Goal: Communication & Community: Answer question/provide support

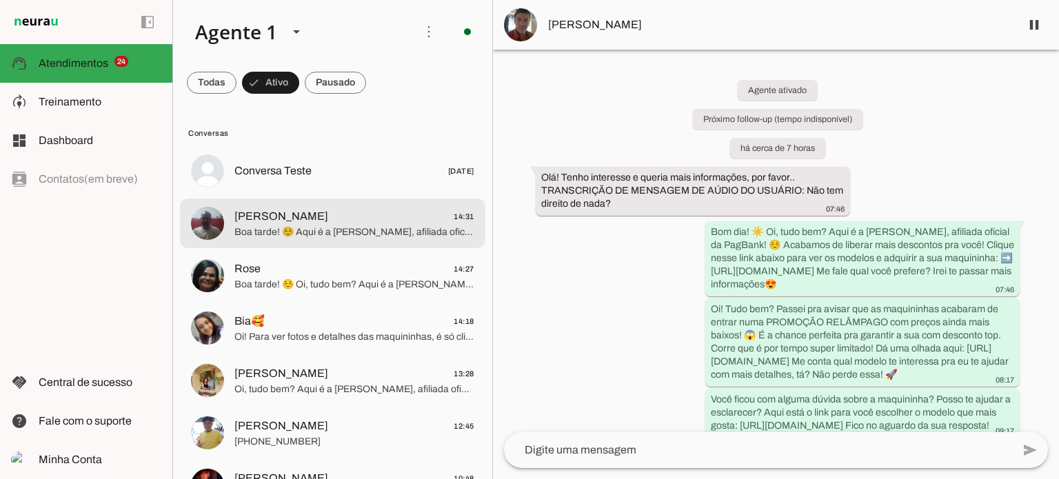
click at [298, 231] on span "Boa tarde! ☺️ Aqui é a Alessandra Oliveira, afiliada oficial da PagBank! Acabam…" at bounding box center [354, 232] width 240 height 14
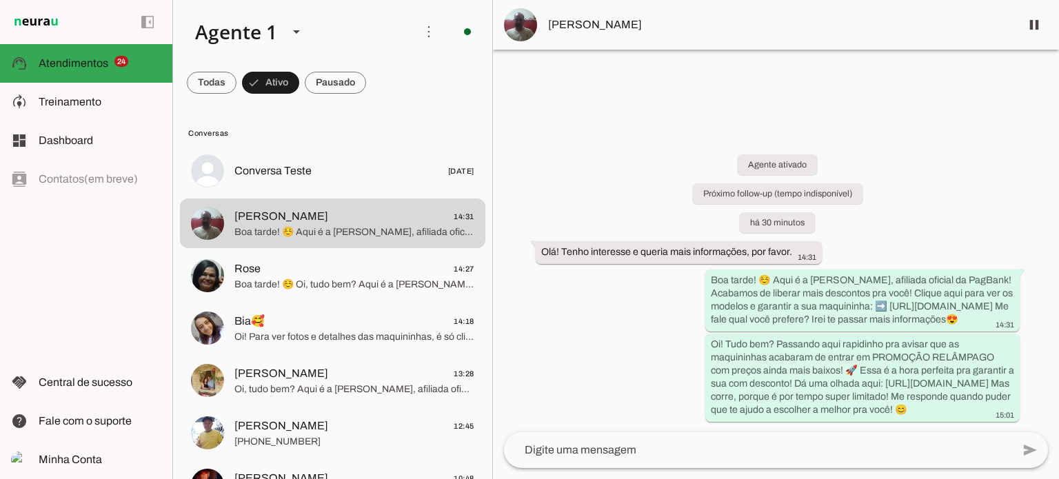
drag, startPoint x: 416, startPoint y: 181, endPoint x: 474, endPoint y: 254, distance: 93.3
drag, startPoint x: 474, startPoint y: 254, endPoint x: 600, endPoint y: 317, distance: 141.5
click at [600, 323] on div "Agente ativado Próximo follow-up (tempo indisponível) há 30 minutos Olá! Tenho …" at bounding box center [776, 278] width 566 height 308
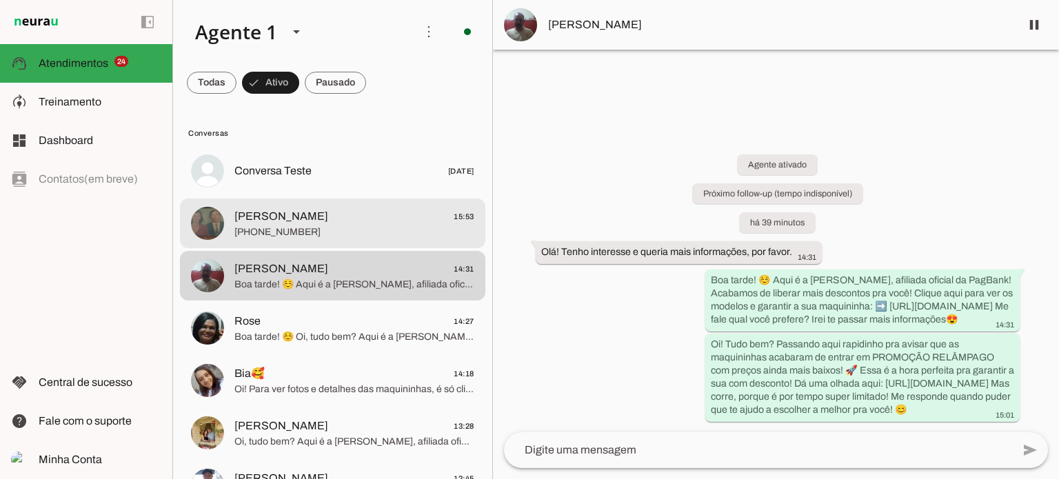
click at [355, 212] on span "José Maria 15:53" at bounding box center [354, 216] width 240 height 17
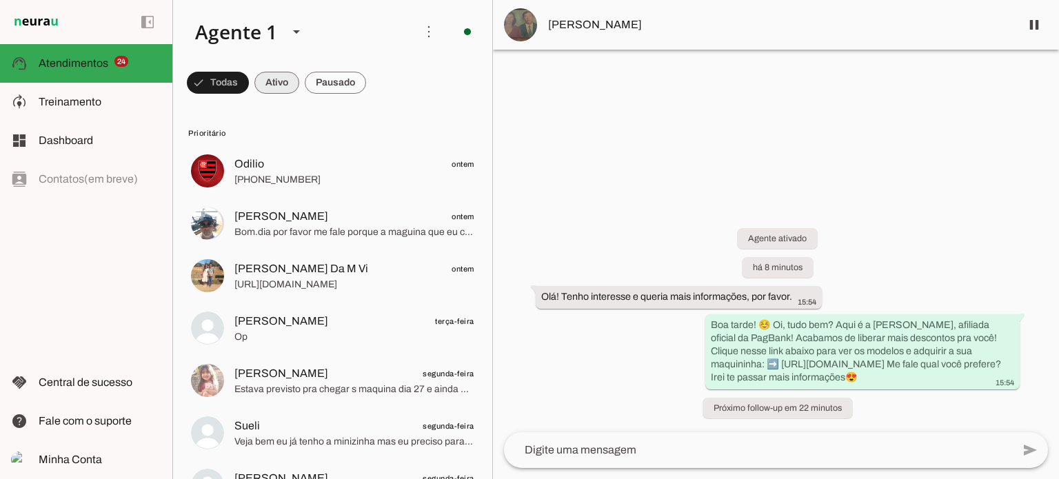
click at [270, 73] on span at bounding box center [276, 82] width 45 height 33
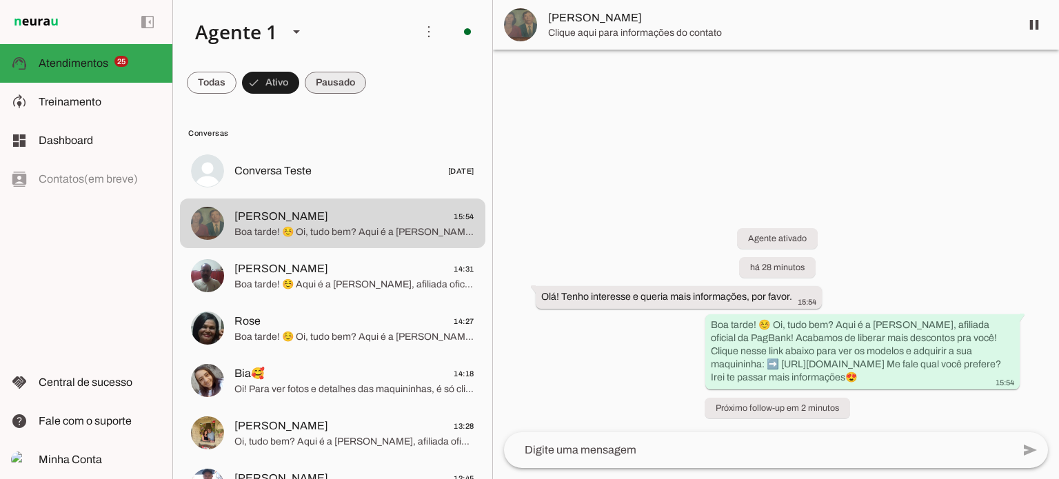
click at [331, 77] on span at bounding box center [335, 82] width 61 height 33
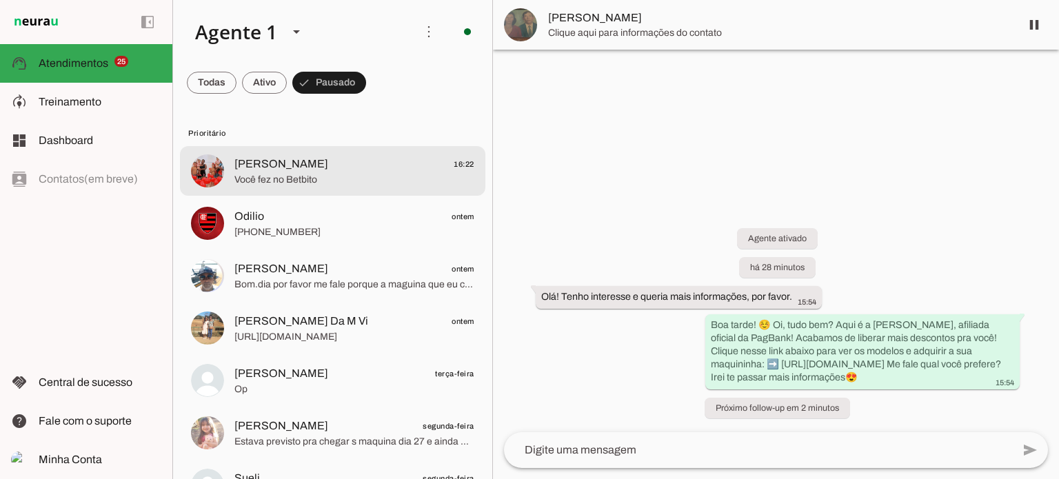
click at [325, 154] on div at bounding box center [354, 171] width 240 height 34
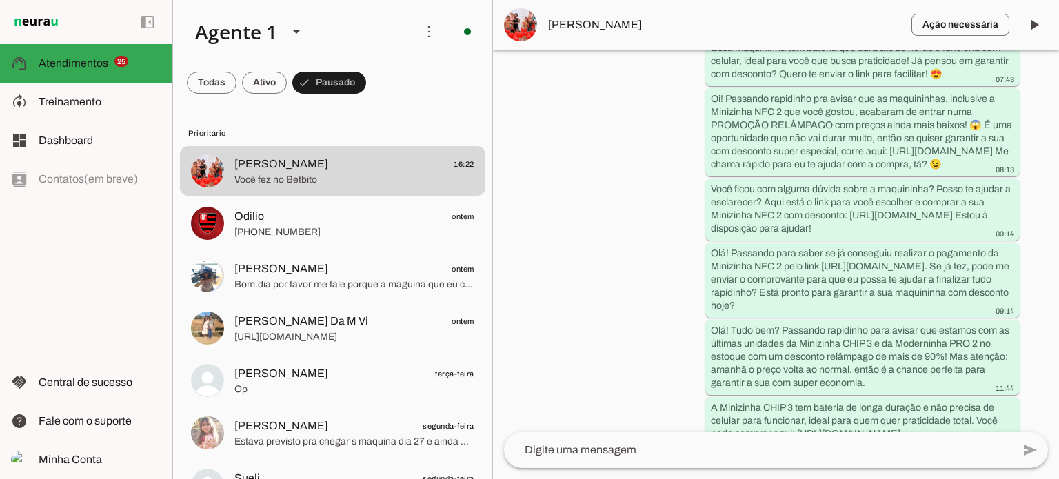
scroll to position [1086, 0]
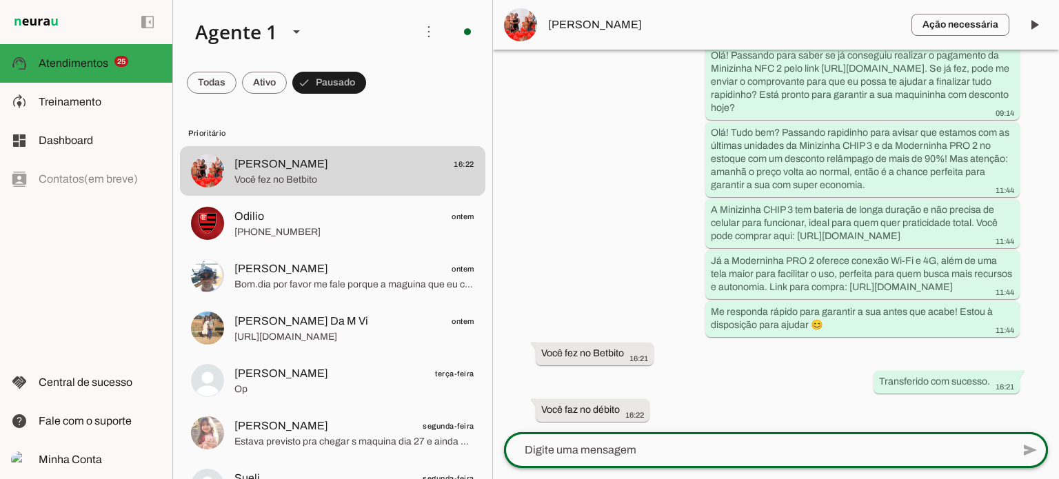
click at [649, 460] on div at bounding box center [758, 450] width 508 height 36
click at [656, 456] on textarea at bounding box center [758, 450] width 508 height 17
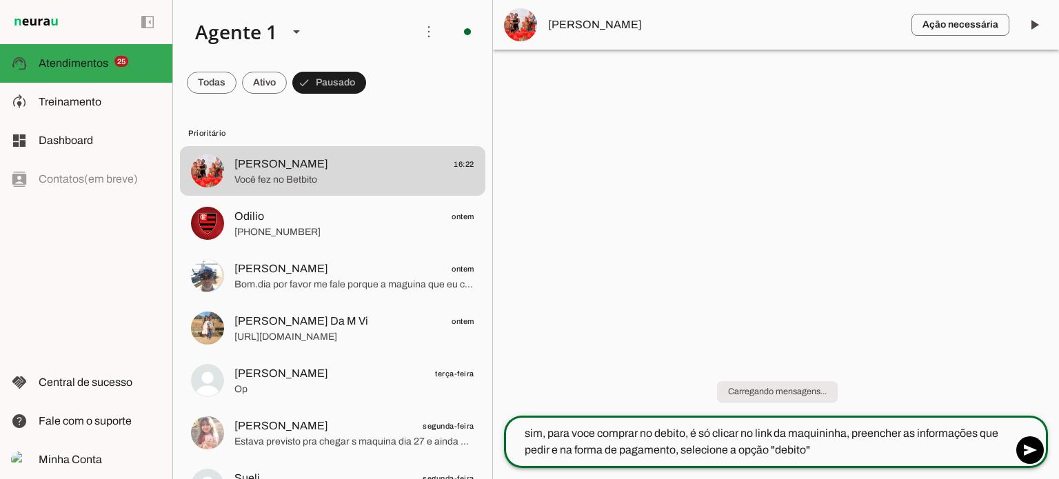
type textarea "sim, para voce comprar no debito, é só clicar no link da maquininha, preencher …"
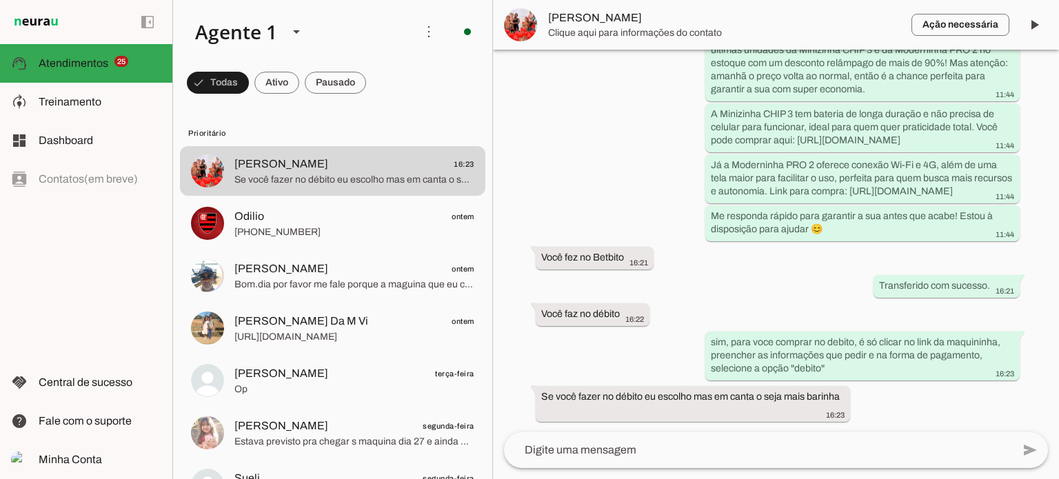
scroll to position [1183, 0]
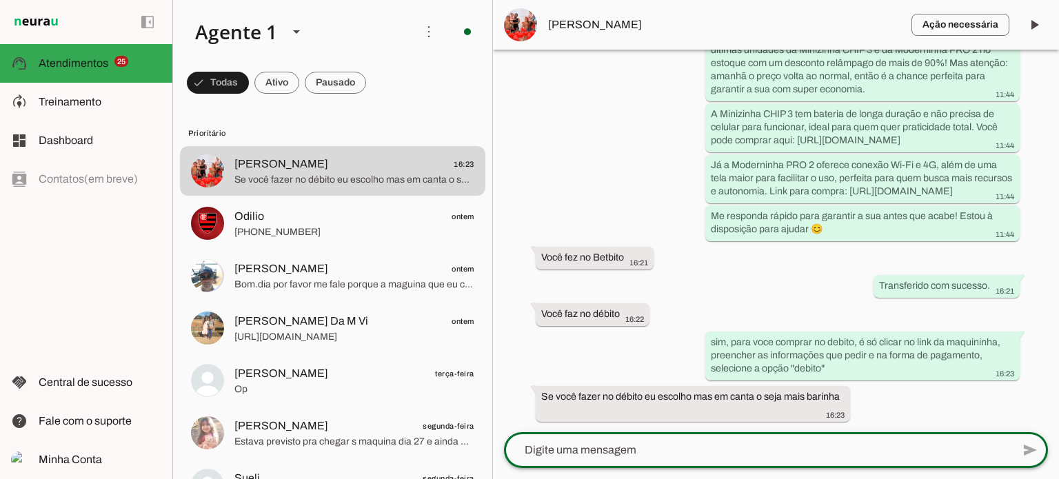
click at [651, 446] on textarea at bounding box center [758, 450] width 508 height 17
click at [0, 0] on lt-mirror at bounding box center [0, 0] width 0 height 0
click at [789, 454] on textarea at bounding box center [758, 450] width 508 height 17
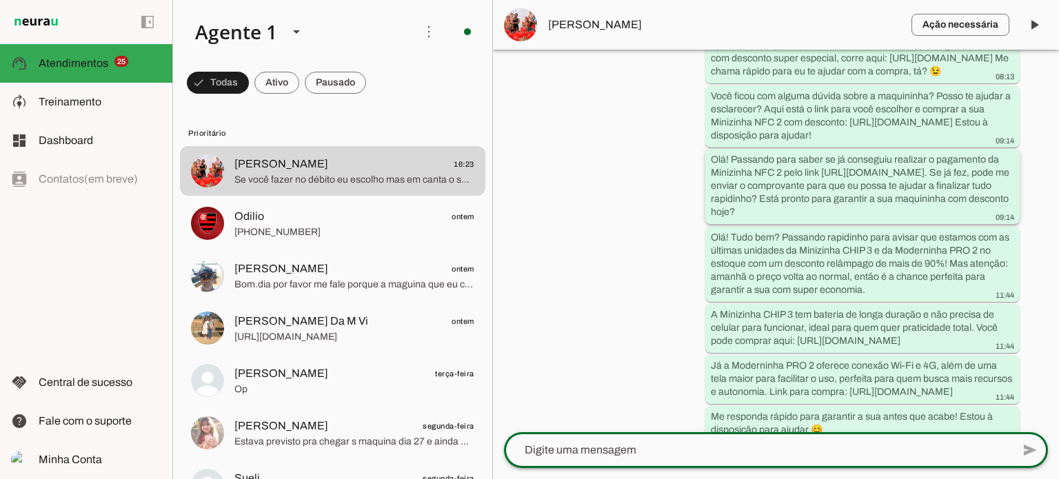
scroll to position [891, 0]
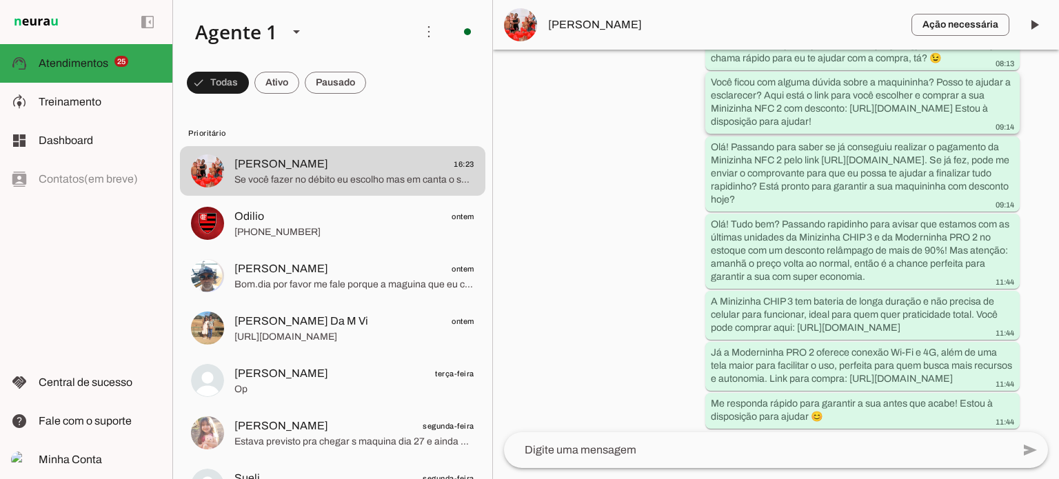
drag, startPoint x: 711, startPoint y: 176, endPoint x: 822, endPoint y: 176, distance: 110.3
click at [0, 0] on slot "Você ficou com alguma dúvida sobre a maquininha? Posso te ajudar a esclarecer? …" at bounding box center [0, 0] width 0 height 0
drag, startPoint x: 707, startPoint y: 173, endPoint x: 900, endPoint y: 187, distance: 192.9
click at [0, 0] on slot "Você ficou com alguma dúvida sobre a maquininha? Posso te ajudar a esclarecer? …" at bounding box center [0, 0] width 0 height 0
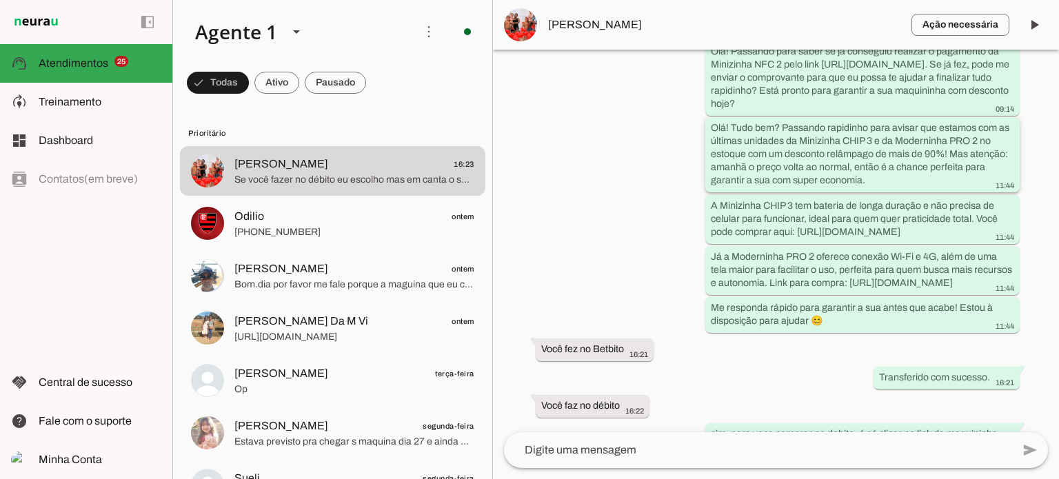
scroll to position [1183, 0]
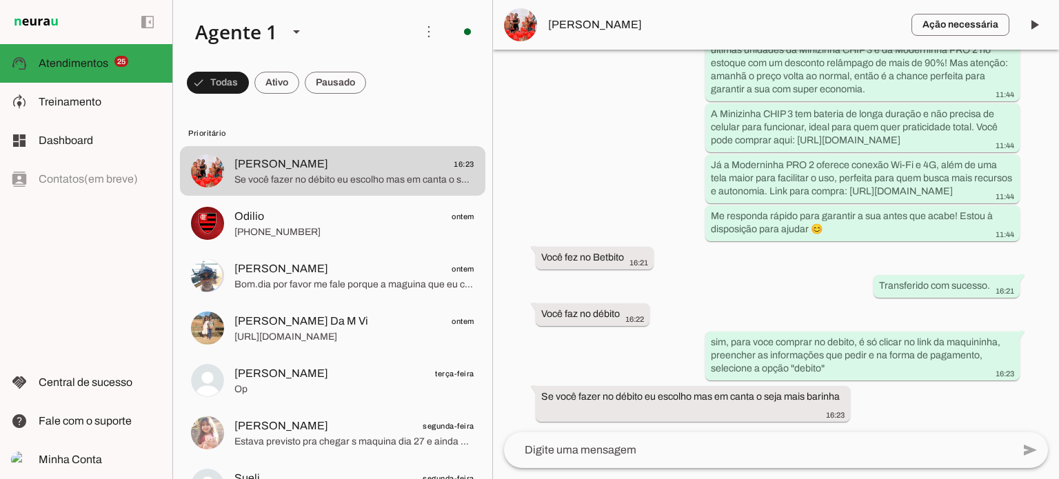
click at [651, 453] on textarea at bounding box center [758, 450] width 508 height 17
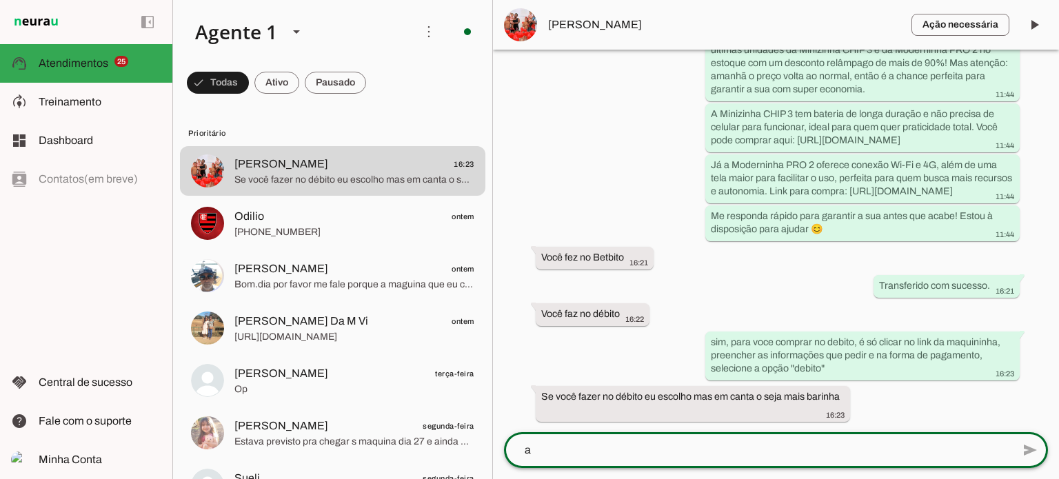
scroll to position [0, 0]
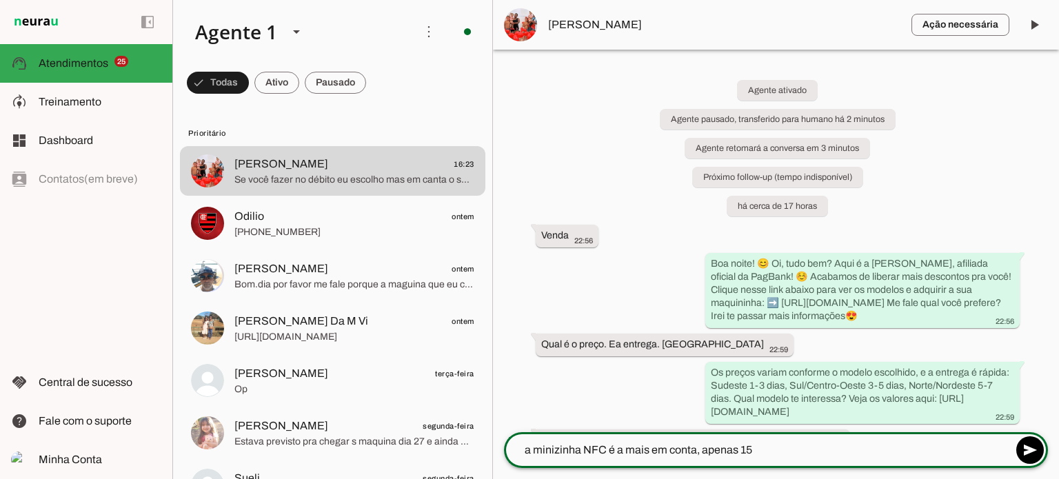
type textarea "a minizinha NFC é a mais em conta, apenas 15"
type md-outlined-text-field "a minizinha NFC é a mais em conta, apenas 15"
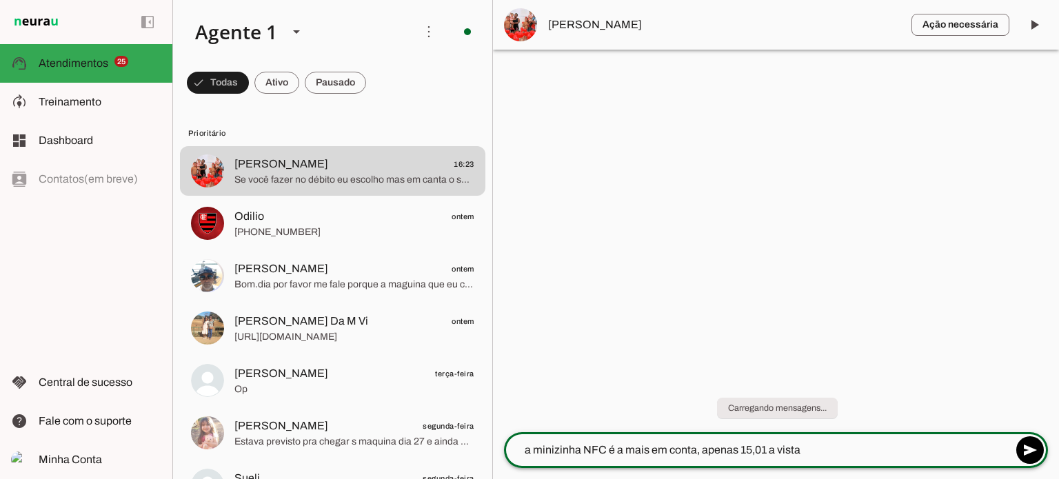
type textarea "a minizinha NFC é a mais em conta, apenas 15,01 a vista"
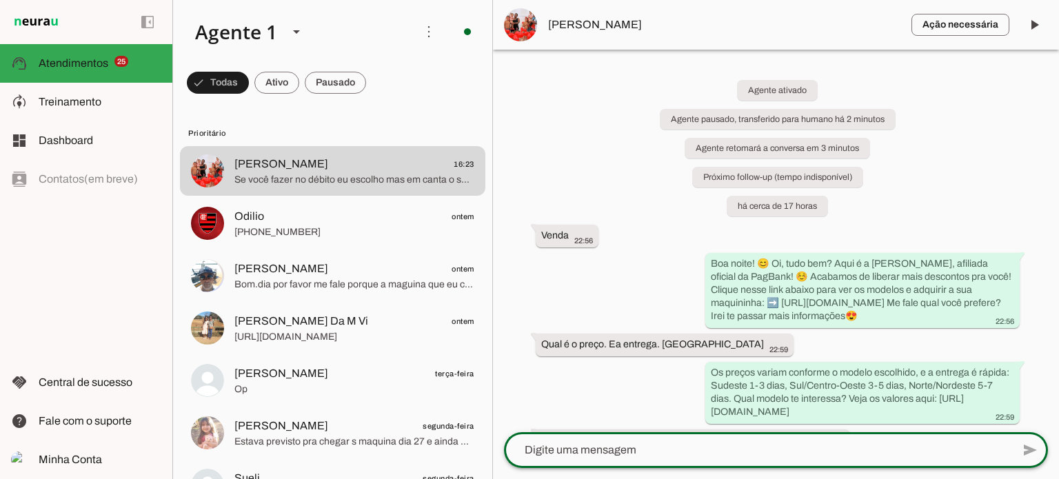
paste textarea "Minizinha NFC 2 com desconto: [URL][DOMAIN_NAME]"
type textarea "Minizinha NFC 2 com desconto: [URL][DOMAIN_NAME]"
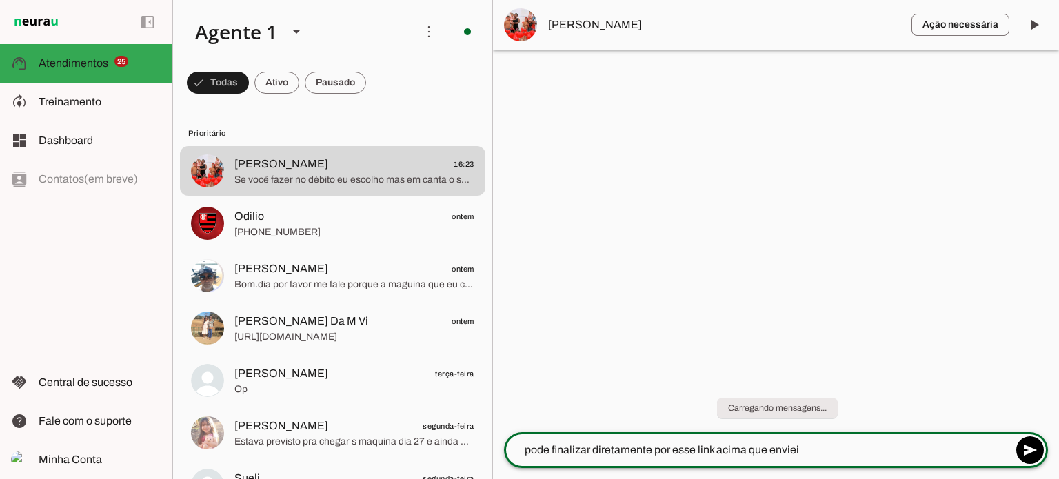
type textarea "pode finalizar diretamente por esse link acima que enviei"
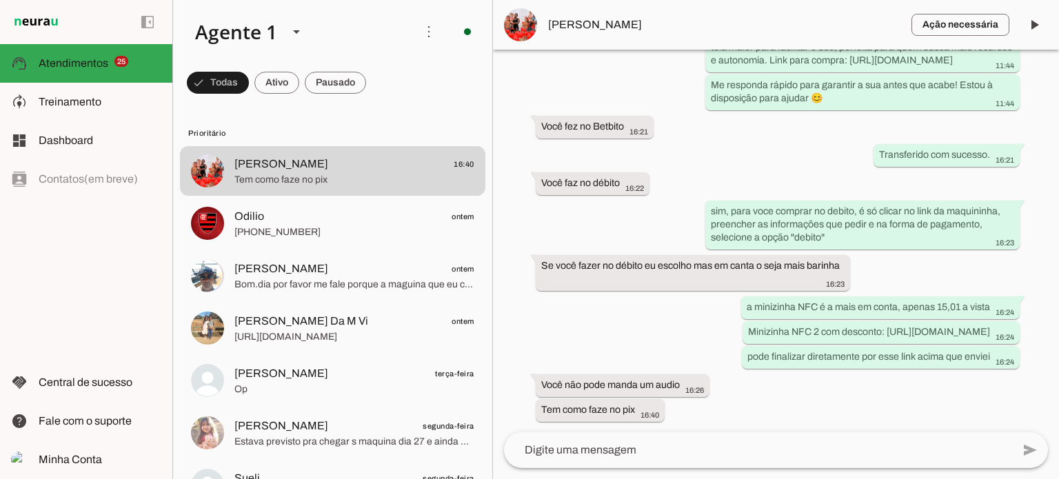
scroll to position [1326, 0]
click at [627, 452] on textarea at bounding box center [758, 450] width 508 height 17
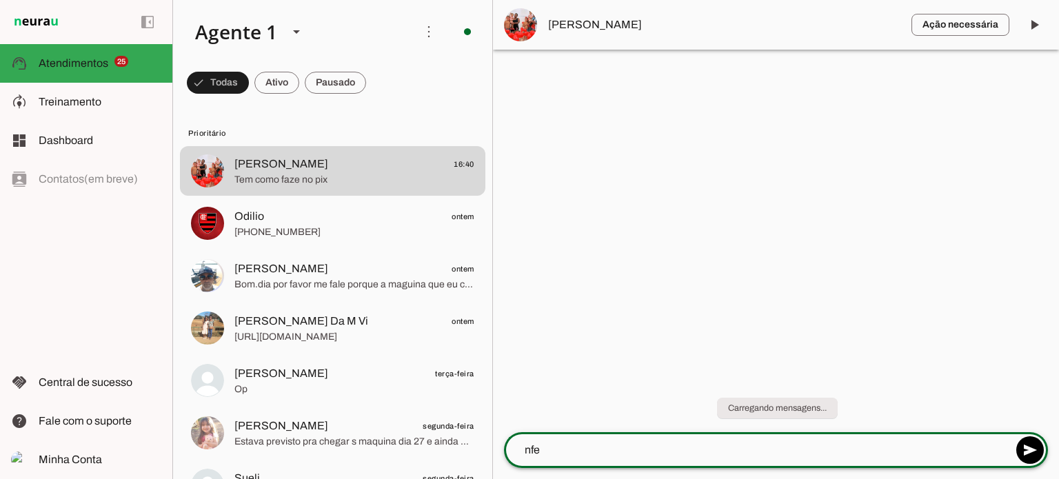
scroll to position [0, 0]
type textarea "n"
type textarea "infelizmente meu sistema de watsapp não comporta audio"
click at [0, 0] on lt-mirror "**********" at bounding box center [0, 0] width 0 height 0
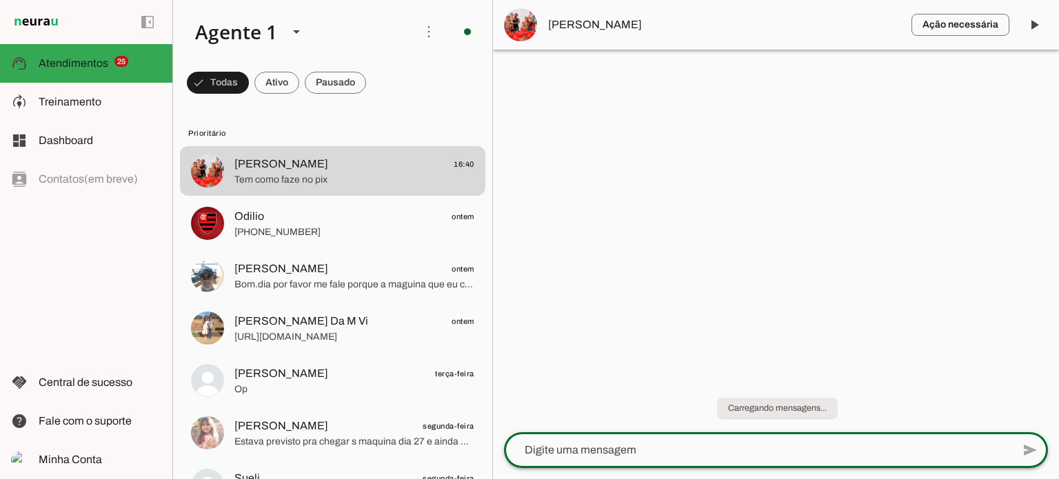
click at [0, 0] on lt-mirror at bounding box center [0, 0] width 0 height 0
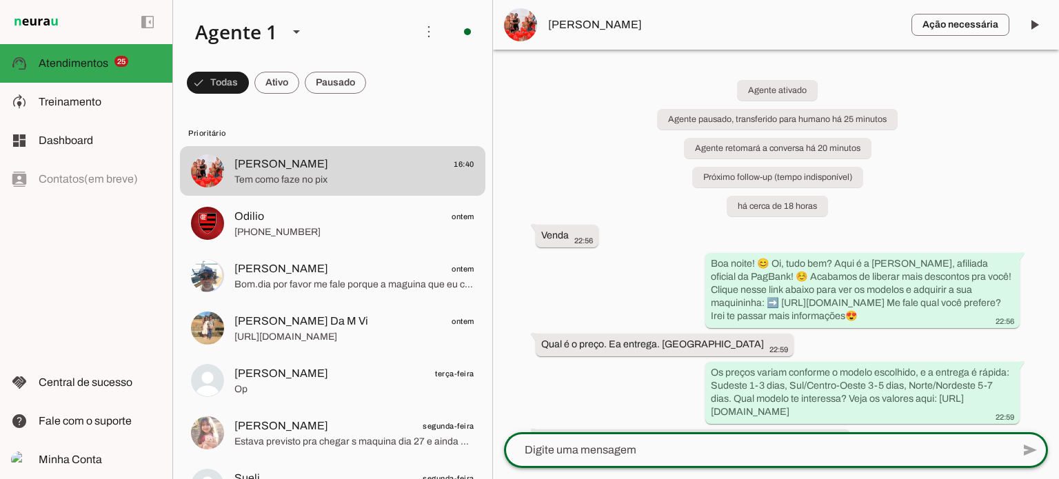
click at [0, 0] on lt-mirror at bounding box center [0, 0] width 0 height 0
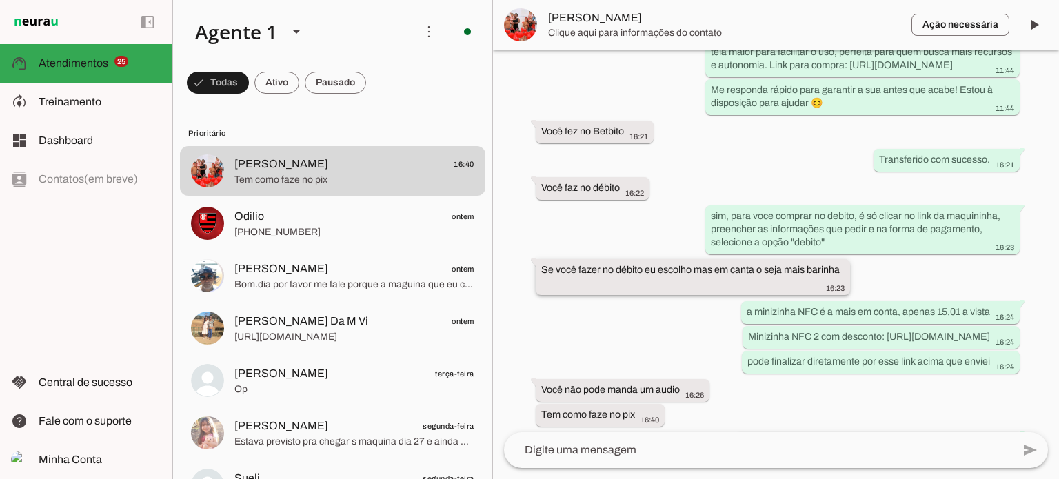
scroll to position [1355, 0]
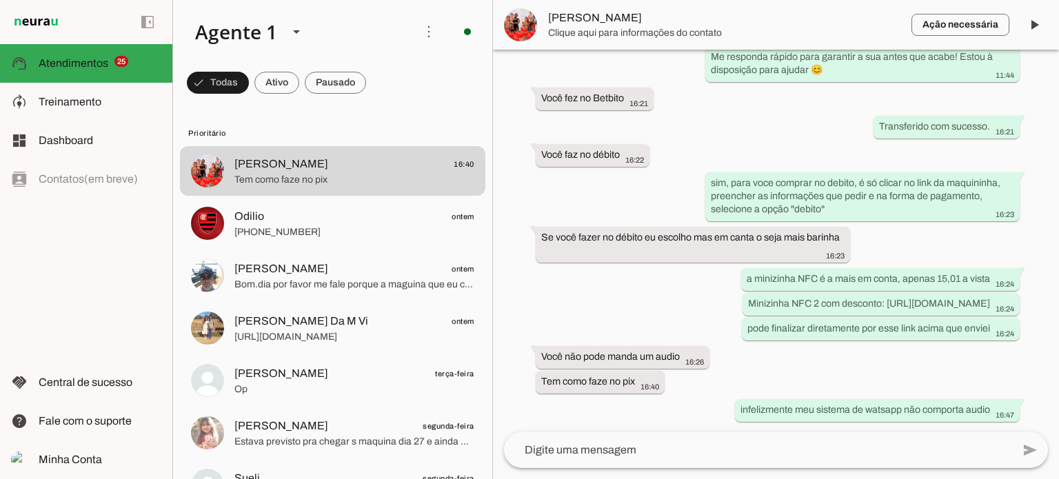
click at [572, 443] on textarea at bounding box center [758, 450] width 508 height 17
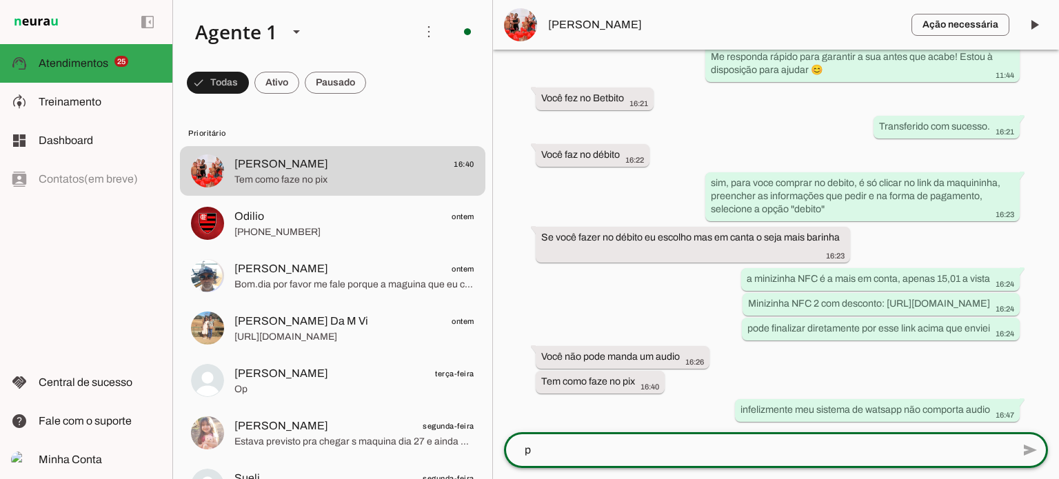
scroll to position [0, 0]
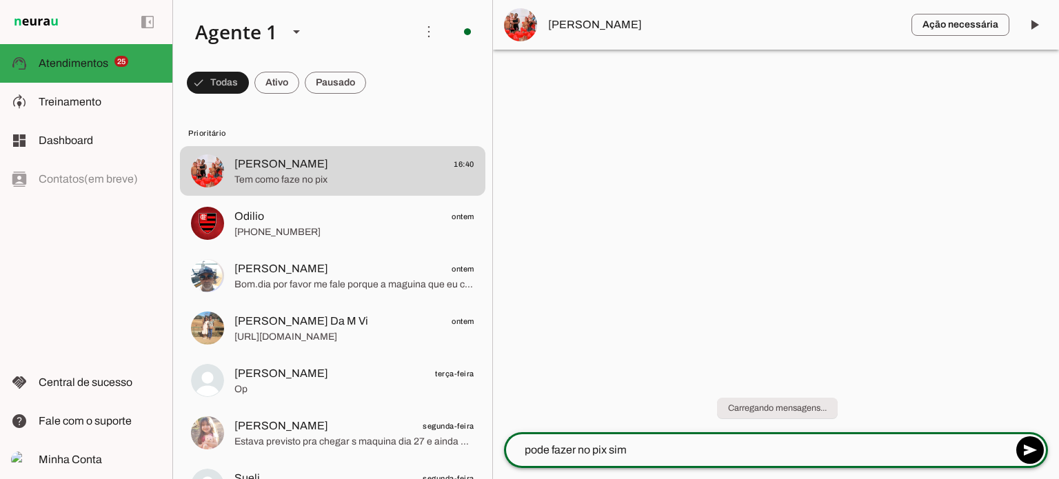
type textarea "pode fazer no pix sim"
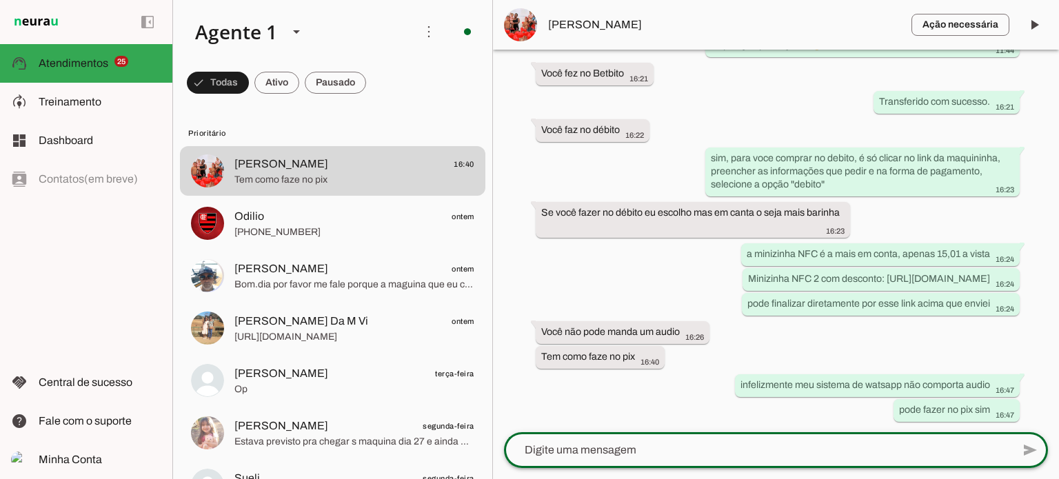
scroll to position [1379, 0]
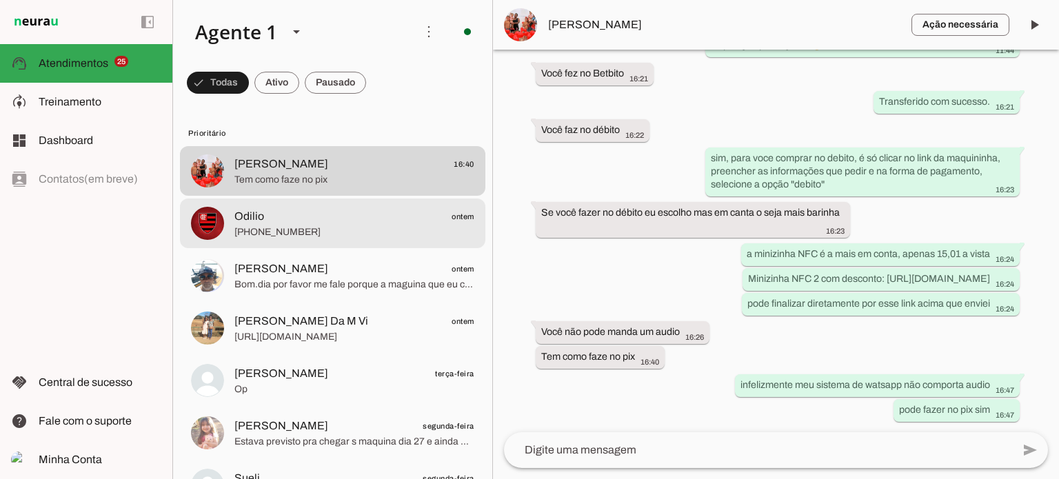
click at [270, 227] on span "[PHONE_NUMBER]" at bounding box center [354, 232] width 240 height 14
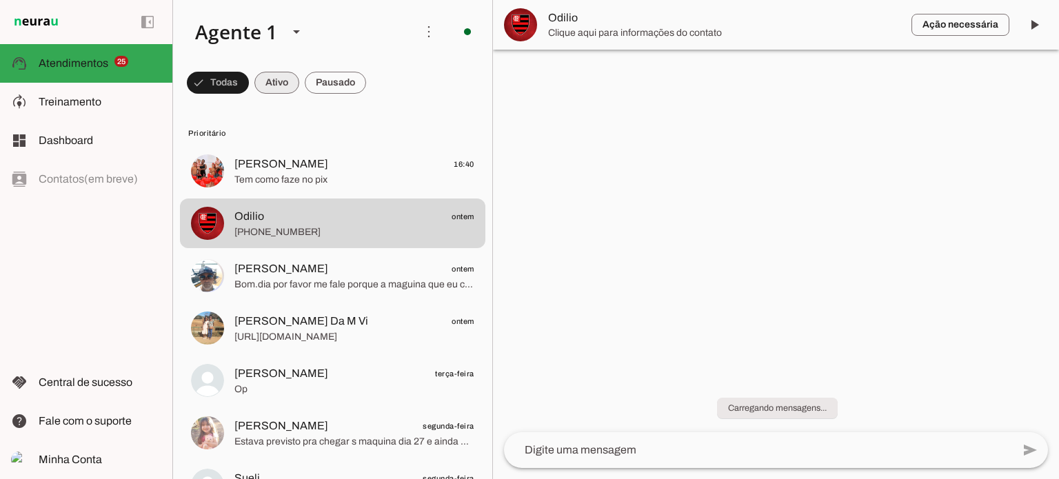
click at [274, 74] on span at bounding box center [276, 82] width 45 height 33
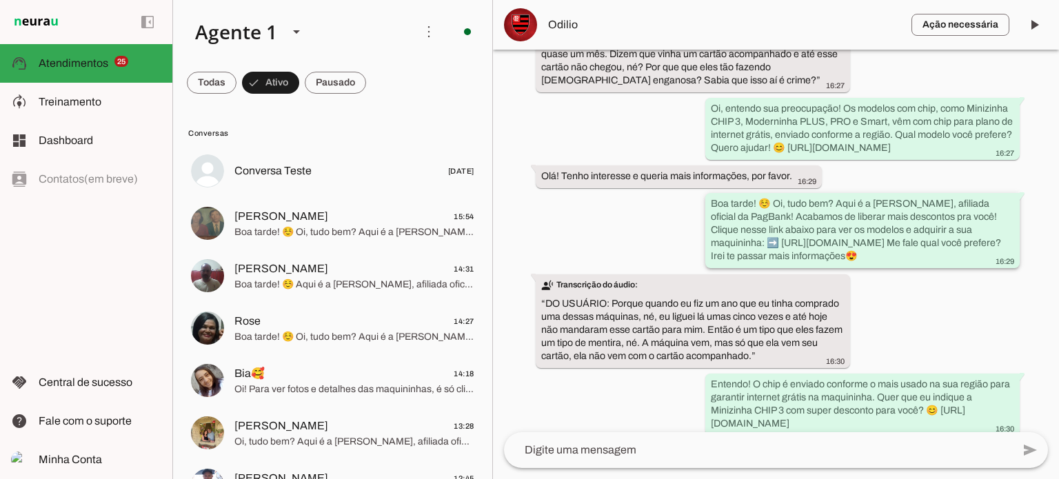
scroll to position [658, 0]
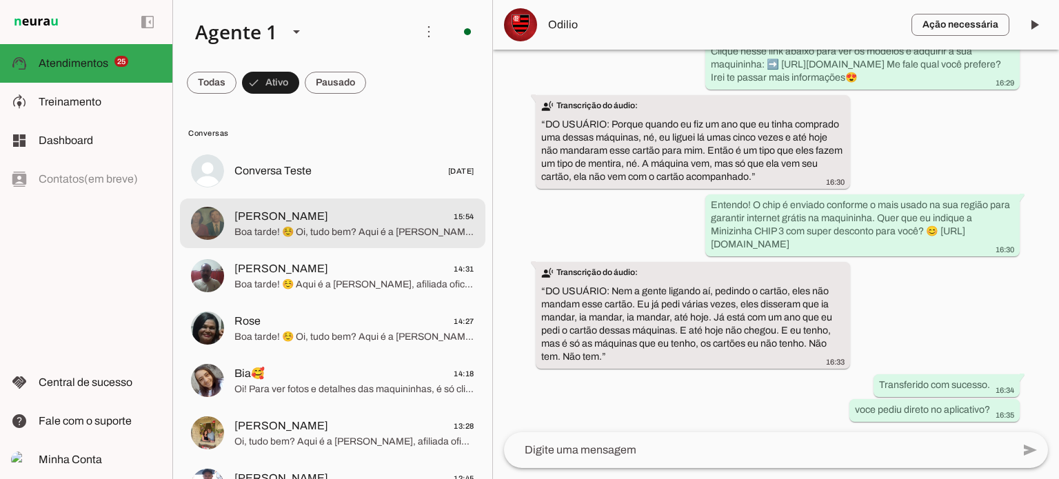
click at [407, 217] on span "José Maria 15:54" at bounding box center [354, 216] width 240 height 17
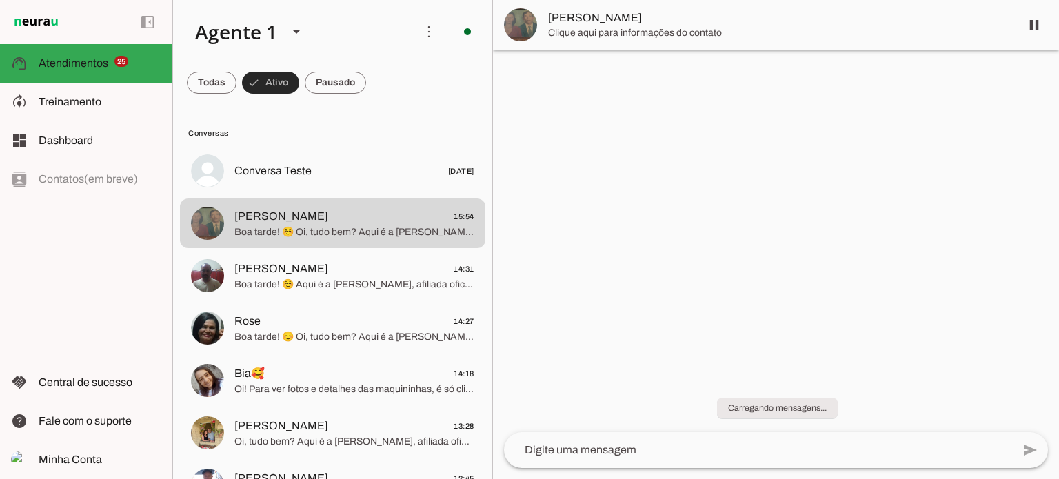
click at [277, 82] on span at bounding box center [270, 82] width 57 height 33
